Goal: Check status

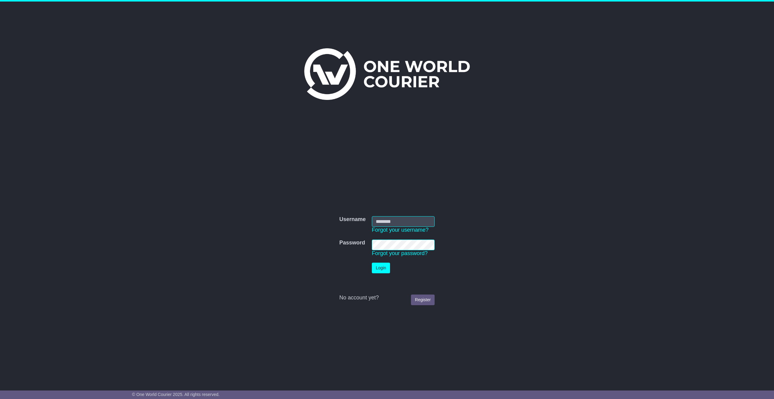
type input "**********"
click at [389, 264] on button "Login" at bounding box center [381, 267] width 18 height 11
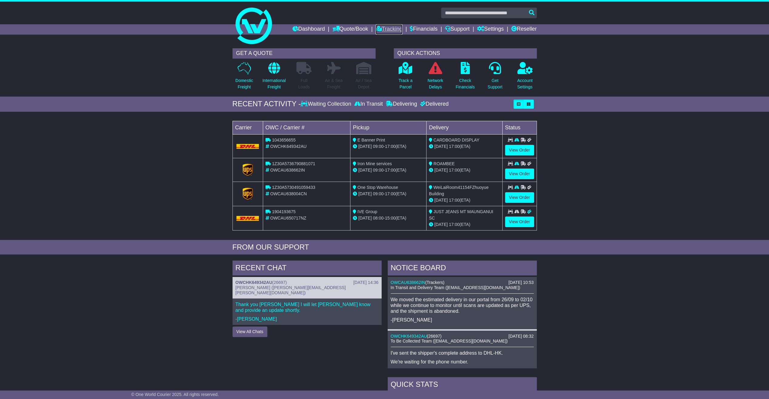
click at [390, 28] on link "Tracking" at bounding box center [389, 29] width 27 height 10
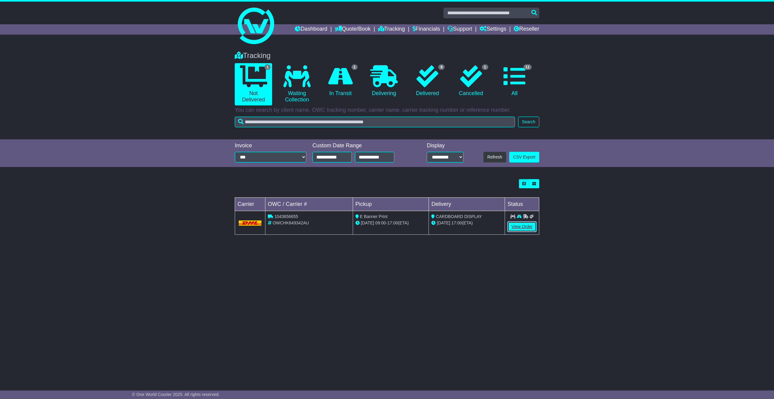
click at [521, 226] on link "View Order" at bounding box center [521, 226] width 29 height 11
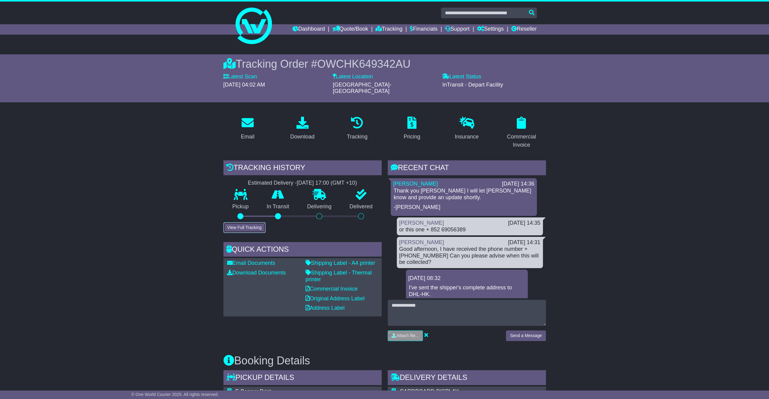
click at [263, 222] on button "View Full Tracking" at bounding box center [245, 227] width 42 height 11
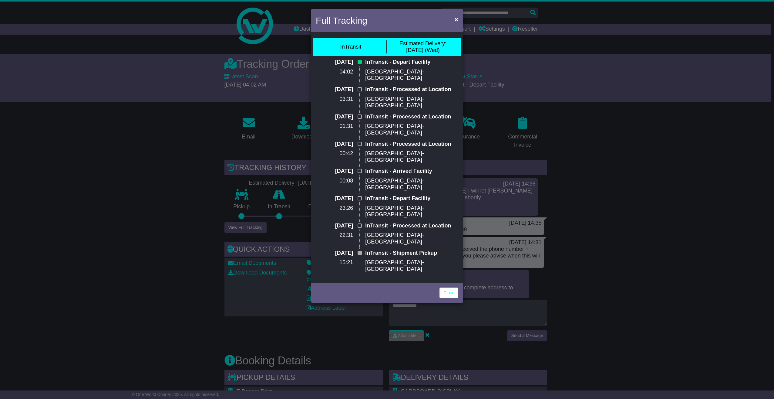
drag, startPoint x: 157, startPoint y: 169, endPoint x: 551, endPoint y: 240, distance: 400.0
click at [190, 175] on div "Full Tracking × InTransit Estimated Delivery: 01 Oct (Wed) 30 Sep 2025 04:02 In…" at bounding box center [387, 199] width 774 height 399
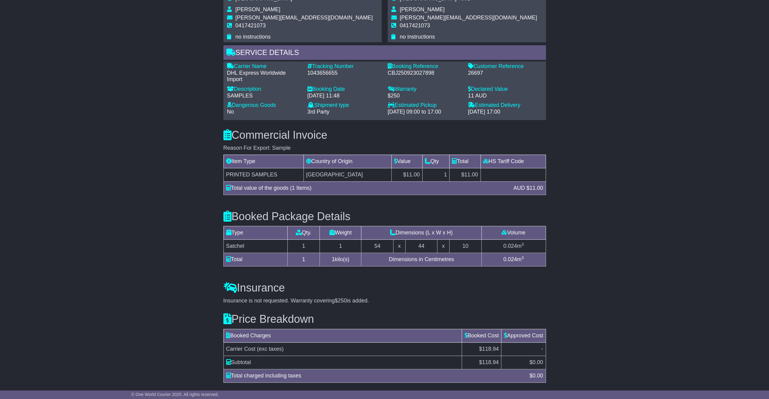
scroll to position [434, 0]
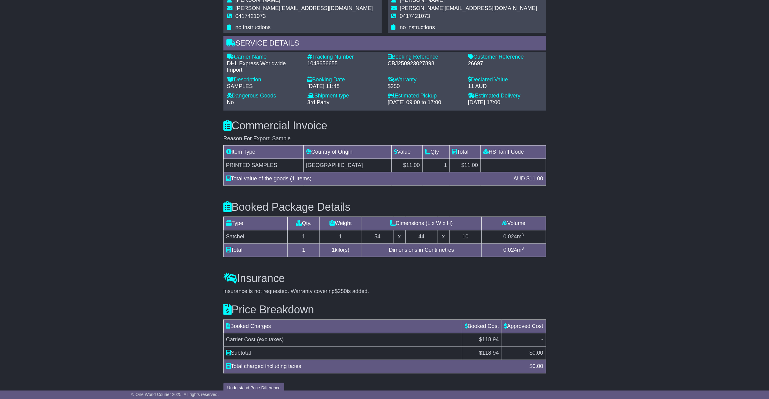
click at [530, 362] on div "$ 0.00" at bounding box center [537, 366] width 20 height 8
drag, startPoint x: 473, startPoint y: 340, endPoint x: 505, endPoint y: 343, distance: 32.3
click at [504, 346] on tr "Subtotal $ 118.94 $ 0.00" at bounding box center [385, 352] width 322 height 13
drag, startPoint x: 505, startPoint y: 343, endPoint x: 614, endPoint y: 328, distance: 109.9
click at [614, 328] on div "Email Download Tracking Pricing Insurance" at bounding box center [384, 36] width 769 height 719
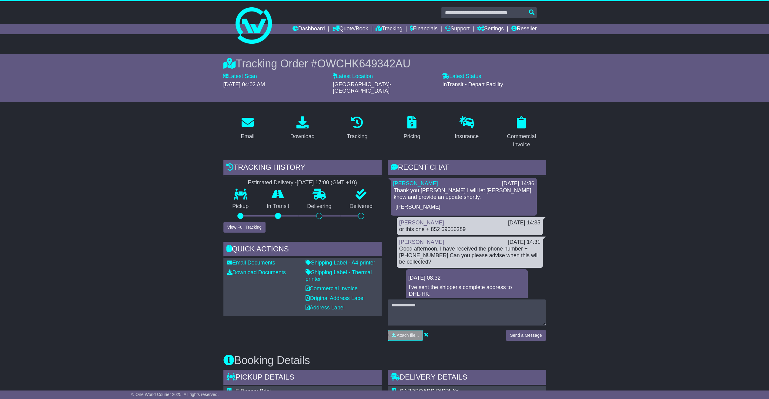
scroll to position [0, 0]
